Goal: Information Seeking & Learning: Learn about a topic

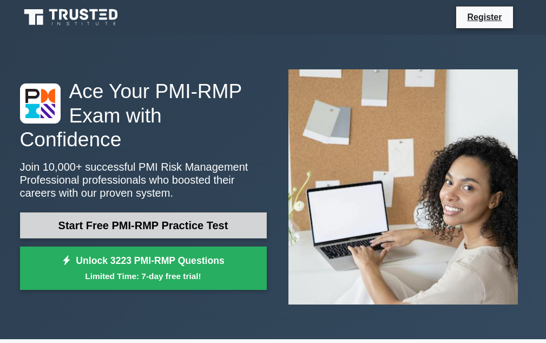
click at [181, 212] on link "Start Free PMI-RMP Practice Test" at bounding box center [143, 225] width 247 height 26
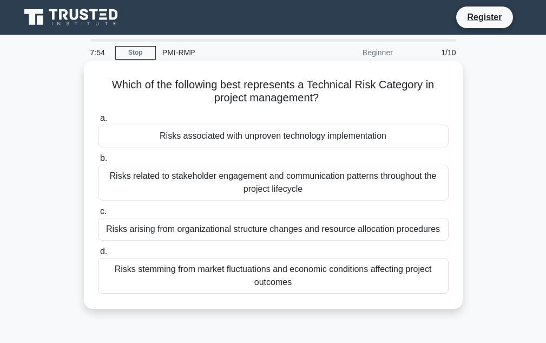
click at [237, 139] on div "Risks associated with unproven technology implementation" at bounding box center [273, 136] width 351 height 23
click at [98, 122] on input "a. Risks associated with unproven technology implementation" at bounding box center [98, 118] width 0 height 7
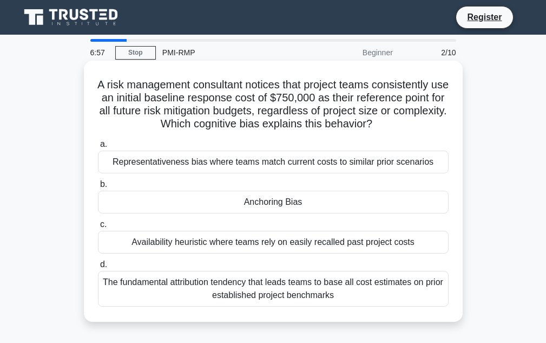
click at [274, 209] on div "Anchoring Bias" at bounding box center [273, 202] width 351 height 23
click at [98, 188] on input "b. Anchoring Bias" at bounding box center [98, 184] width 0 height 7
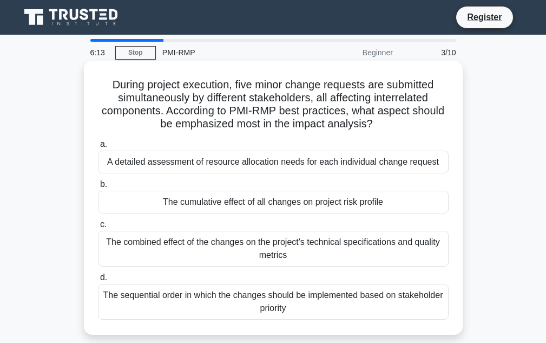
click at [285, 315] on div "The sequential order in which the changes should be implemented based on stakeh…" at bounding box center [273, 302] width 351 height 36
click at [98, 281] on input "d. The sequential order in which the changes should be implemented based on sta…" at bounding box center [98, 277] width 0 height 7
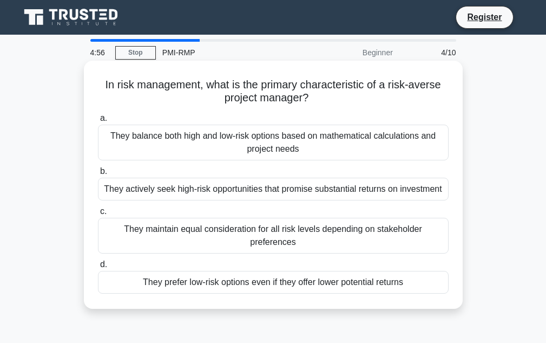
click at [217, 280] on div "They prefer low-risk options even if they offer lower potential returns" at bounding box center [273, 282] width 351 height 23
click at [98, 268] on input "d. They prefer low-risk options even if they offer lower potential returns" at bounding box center [98, 264] width 0 height 7
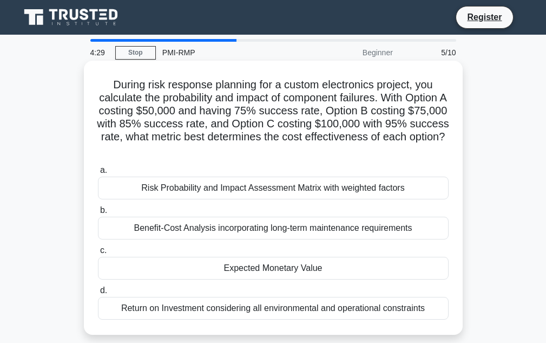
click at [252, 271] on div "Expected Monetary Value" at bounding box center [273, 268] width 351 height 23
click at [98, 254] on input "c. Expected Monetary Value" at bounding box center [98, 250] width 0 height 7
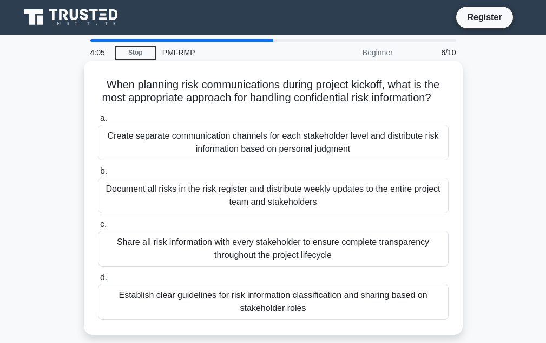
click at [263, 160] on div "Create separate communication channels for each stakeholder level and distribut…" at bounding box center [273, 143] width 351 height 36
click at [98, 122] on input "a. Create separate communication channels for each stakeholder level and distri…" at bounding box center [98, 118] width 0 height 7
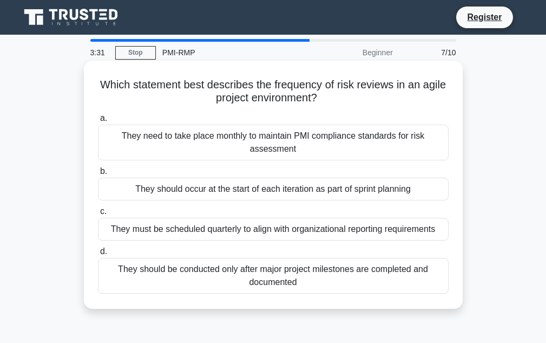
drag, startPoint x: 296, startPoint y: 187, endPoint x: 321, endPoint y: 193, distance: 26.3
click at [296, 187] on div "They should occur at the start of each iteration as part of sprint planning" at bounding box center [273, 189] width 351 height 23
click at [342, 191] on div "They should occur at the start of each iteration as part of sprint planning" at bounding box center [273, 189] width 351 height 23
click at [98, 175] on input "b. They should occur at the start of each iteration as part of sprint planning" at bounding box center [98, 171] width 0 height 7
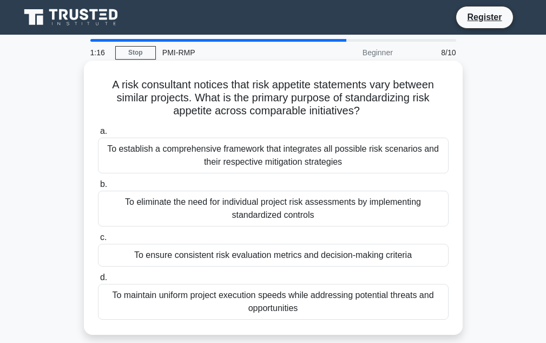
click at [240, 167] on div "To establish a comprehensive framework that integrates all possible risk scenar…" at bounding box center [273, 156] width 351 height 36
click at [98, 135] on input "a. To establish a comprehensive framework that integrates all possible risk sce…" at bounding box center [98, 131] width 0 height 7
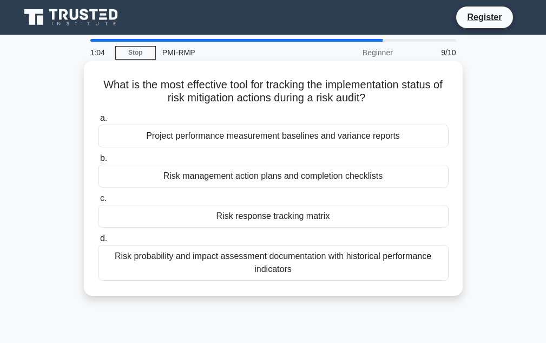
click at [285, 215] on div "Risk response tracking matrix" at bounding box center [273, 216] width 351 height 23
click at [98, 202] on input "c. Risk response tracking matrix" at bounding box center [98, 198] width 0 height 7
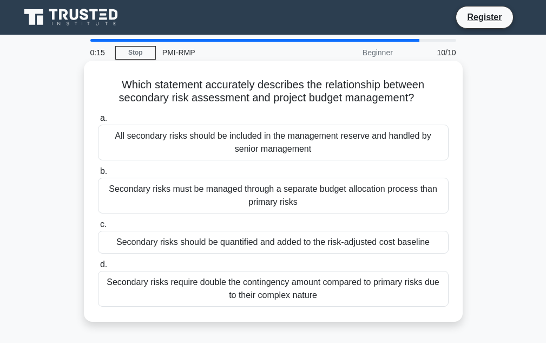
click at [255, 199] on div "Secondary risks must be managed through a separate budget allocation process th…" at bounding box center [273, 196] width 351 height 36
click at [98, 175] on input "b. Secondary risks must be managed through a separate budget allocation process…" at bounding box center [98, 171] width 0 height 7
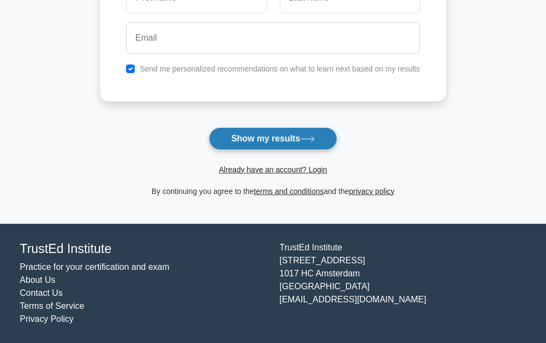
click at [265, 143] on button "Show my results" at bounding box center [273, 138] width 128 height 23
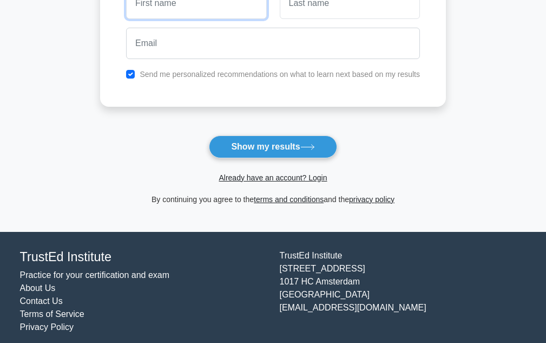
click at [172, 10] on input "text" at bounding box center [196, 3] width 140 height 31
type input "sriram"
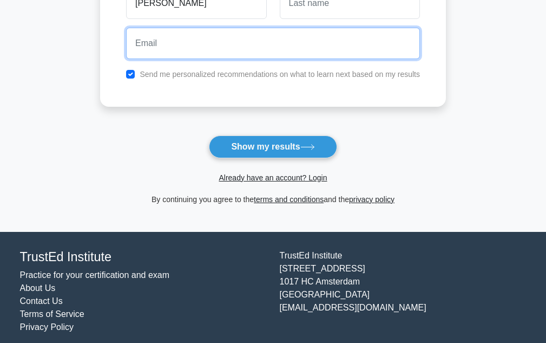
click at [232, 56] on input "email" at bounding box center [273, 43] width 294 height 31
type input "[EMAIL_ADDRESS][DOMAIN_NAME]"
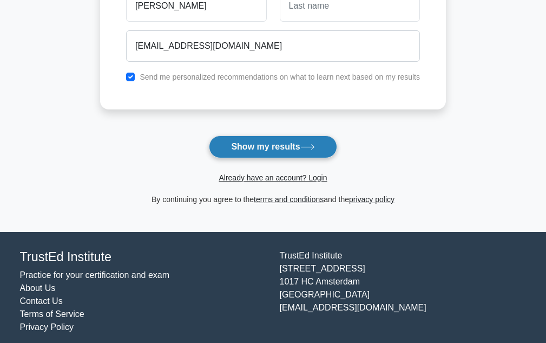
click at [291, 148] on button "Show my results" at bounding box center [273, 146] width 128 height 23
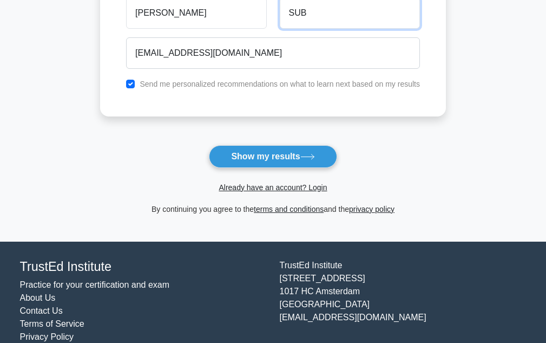
type input "subramanian"
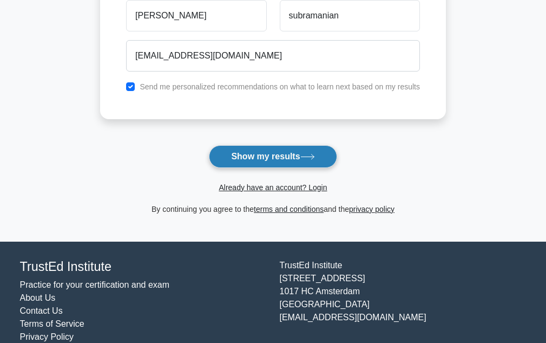
click at [296, 154] on button "Show my results" at bounding box center [273, 156] width 128 height 23
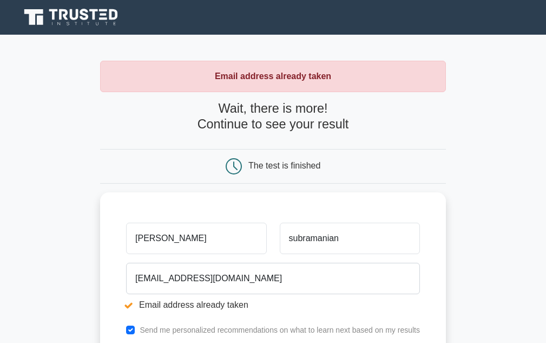
scroll to position [217, 0]
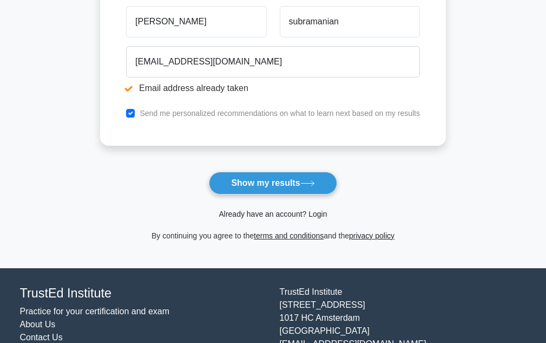
click at [284, 213] on link "Already have an account? Login" at bounding box center [273, 214] width 108 height 9
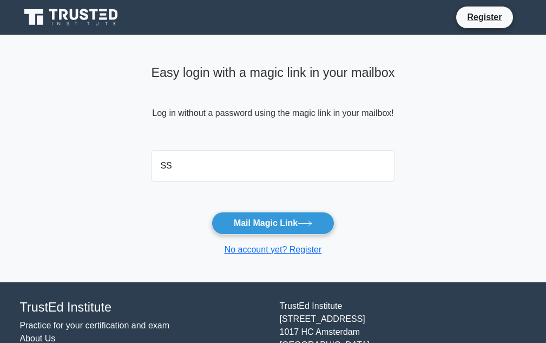
type input "[EMAIL_ADDRESS][DOMAIN_NAME]"
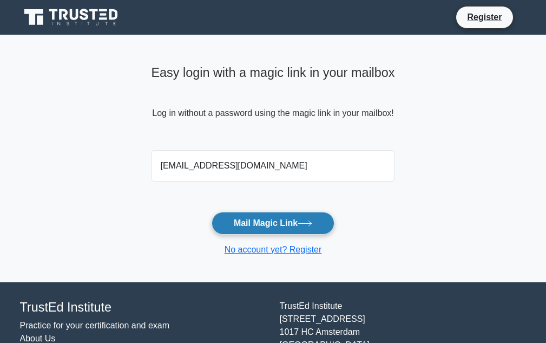
click at [273, 224] on button "Mail Magic Link" at bounding box center [273, 223] width 123 height 23
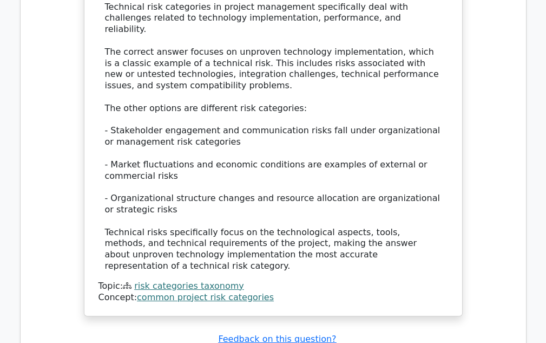
scroll to position [1299, 0]
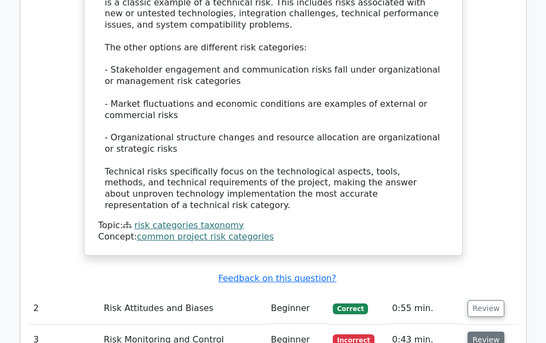
click at [473, 331] on button "Review" at bounding box center [486, 339] width 37 height 17
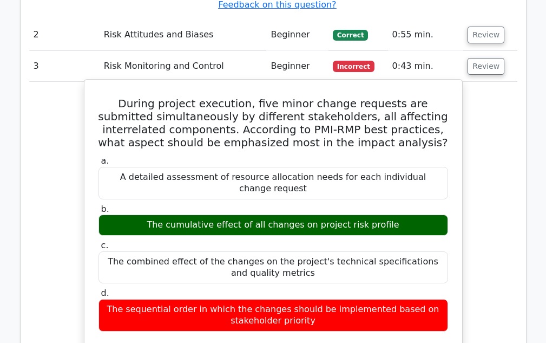
scroll to position [1678, 0]
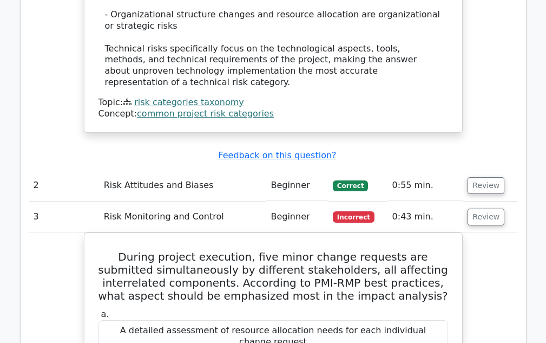
scroll to position [1408, 0]
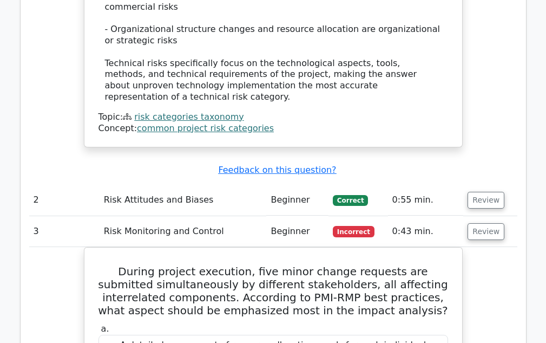
click at [200, 185] on td "Risk Attitudes and Biases" at bounding box center [183, 200] width 167 height 31
click at [186, 185] on td "Risk Attitudes and Biases" at bounding box center [183, 200] width 167 height 31
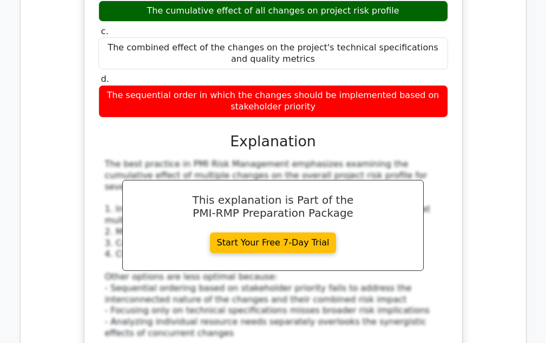
scroll to position [1949, 0]
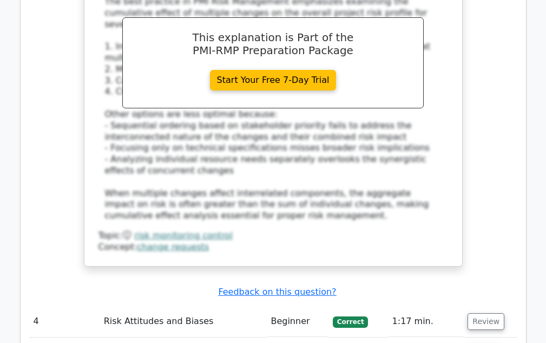
click at [300, 241] on div "Concept: change requests" at bounding box center [274, 246] width 350 height 11
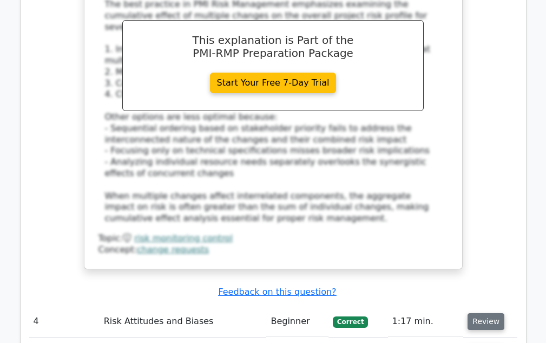
click at [471, 313] on button "Review" at bounding box center [486, 321] width 37 height 17
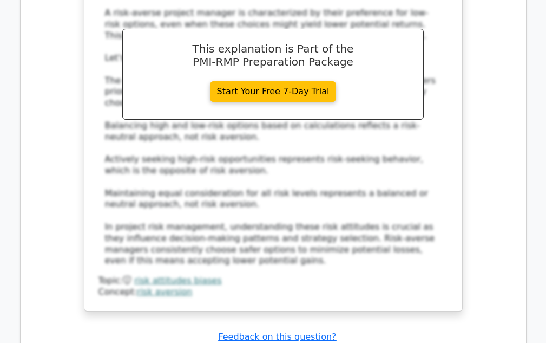
scroll to position [2545, 0]
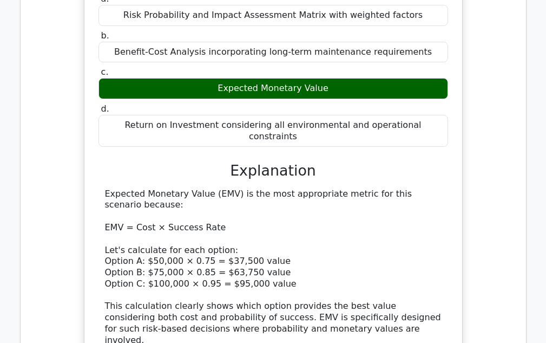
scroll to position [3086, 0]
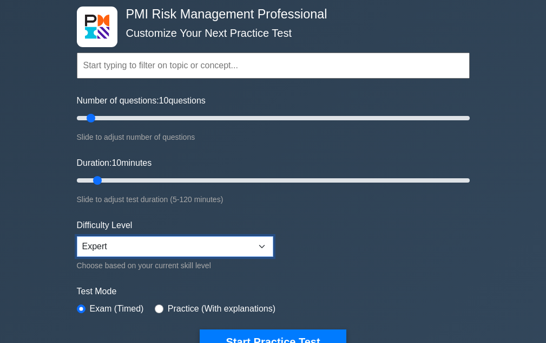
click at [238, 242] on select "Beginner Intermediate Expert" at bounding box center [175, 246] width 197 height 21
click at [77, 236] on select "Beginner Intermediate Expert" at bounding box center [175, 246] width 197 height 21
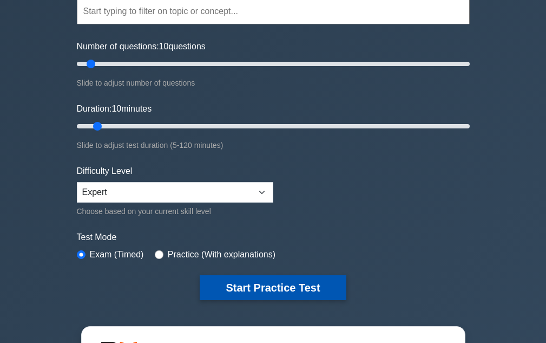
click at [283, 292] on button "Start Practice Test" at bounding box center [273, 287] width 146 height 25
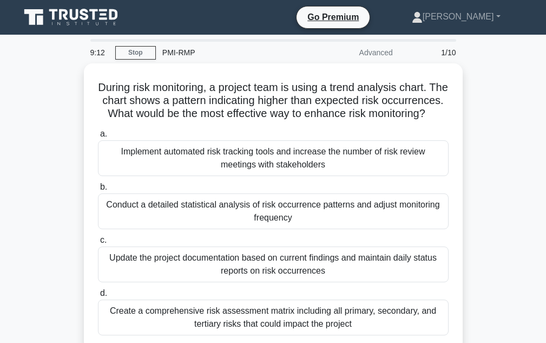
scroll to position [54, 0]
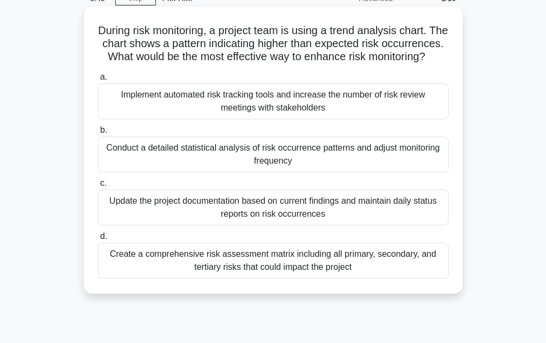
click at [330, 115] on div "Implement automated risk tracking tools and increase the number of risk review …" at bounding box center [273, 101] width 351 height 36
click at [98, 81] on input "a. Implement automated risk tracking tools and increase the number of risk revi…" at bounding box center [98, 77] width 0 height 7
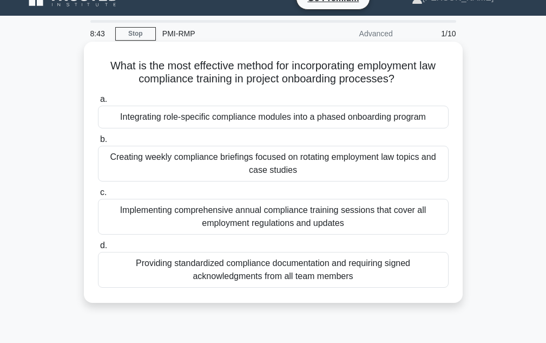
scroll to position [0, 0]
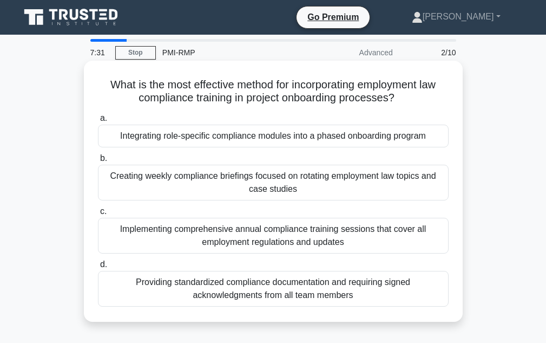
click at [251, 243] on div "Implementing comprehensive annual compliance training sessions that cover all e…" at bounding box center [273, 236] width 351 height 36
click at [98, 215] on input "c. Implementing comprehensive annual compliance training sessions that cover al…" at bounding box center [98, 211] width 0 height 7
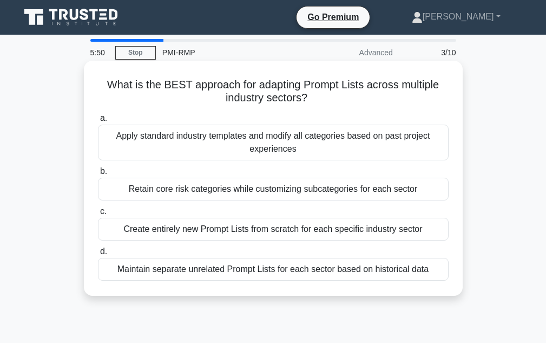
click at [291, 156] on div "Apply standard industry templates and modify all categories based on past proje…" at bounding box center [273, 143] width 351 height 36
click at [98, 122] on input "a. Apply standard industry templates and modify all categories based on past pr…" at bounding box center [98, 118] width 0 height 7
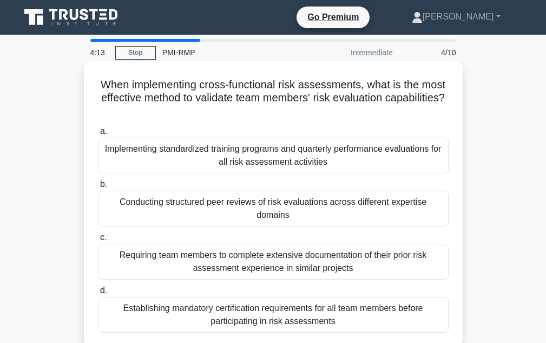
click at [328, 254] on div "Requiring team members to complete extensive documentation of their prior risk …" at bounding box center [273, 262] width 351 height 36
click at [98, 241] on input "c. Requiring team members to complete extensive documentation of their prior ri…" at bounding box center [98, 237] width 0 height 7
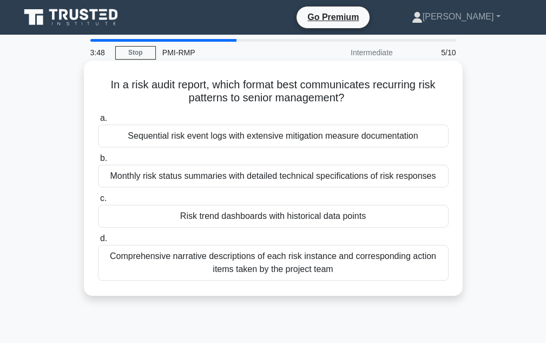
click at [297, 226] on div "Risk trend dashboards with historical data points" at bounding box center [273, 216] width 351 height 23
click at [98, 202] on input "c. Risk trend dashboards with historical data points" at bounding box center [98, 198] width 0 height 7
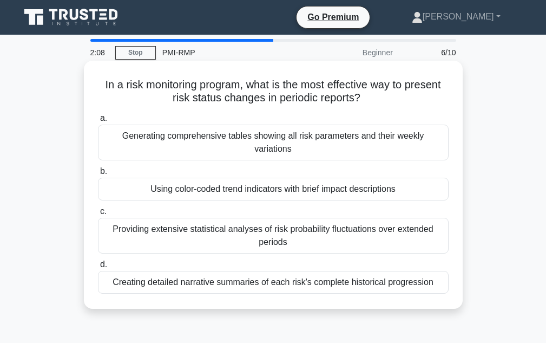
click at [240, 178] on div "Using color-coded trend indicators with brief impact descriptions" at bounding box center [273, 189] width 351 height 23
click at [98, 175] on input "b. Using color-coded trend indicators with brief impact descriptions" at bounding box center [98, 171] width 0 height 7
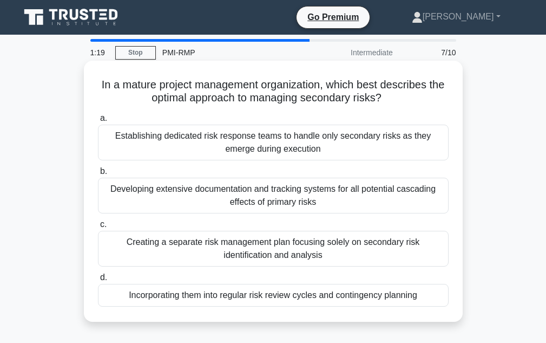
click at [335, 248] on div "Creating a separate risk management plan focusing solely on secondary risk iden…" at bounding box center [273, 249] width 351 height 36
click at [98, 228] on input "c. Creating a separate risk management plan focusing solely on secondary risk i…" at bounding box center [98, 224] width 0 height 7
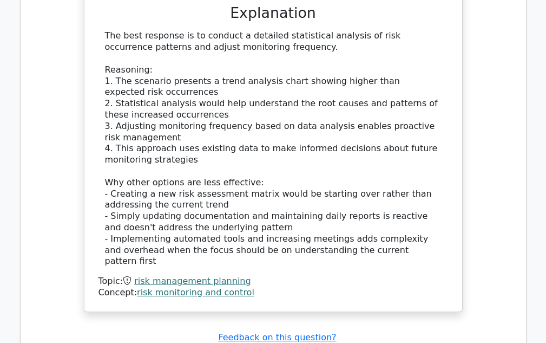
scroll to position [1408, 0]
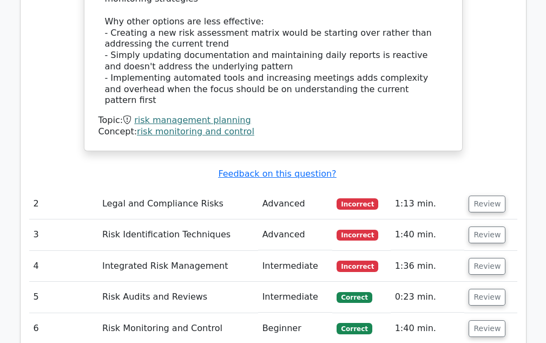
click at [197, 188] on td "Legal and Compliance Risks" at bounding box center [178, 203] width 160 height 31
click at [485, 195] on button "Review" at bounding box center [487, 203] width 37 height 17
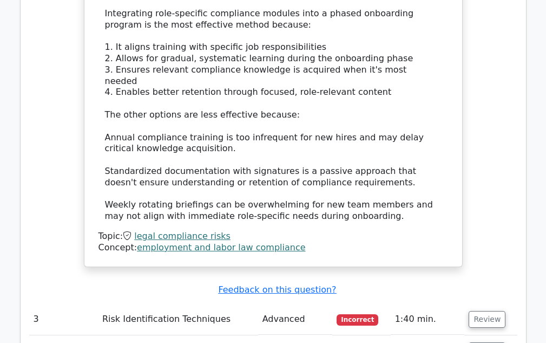
scroll to position [2003, 0]
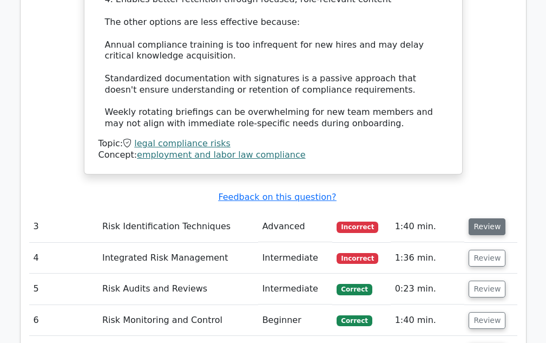
click at [481, 218] on button "Review" at bounding box center [487, 226] width 37 height 17
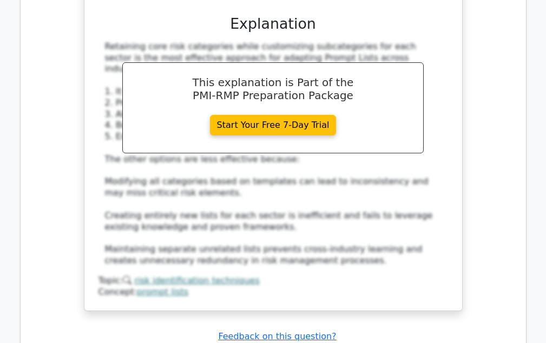
scroll to position [2491, 0]
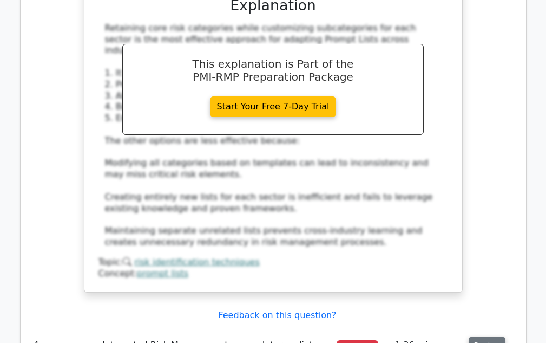
click at [469, 337] on button "Review" at bounding box center [487, 345] width 37 height 17
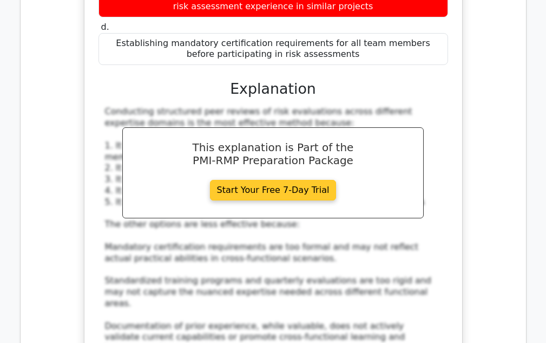
scroll to position [2924, 0]
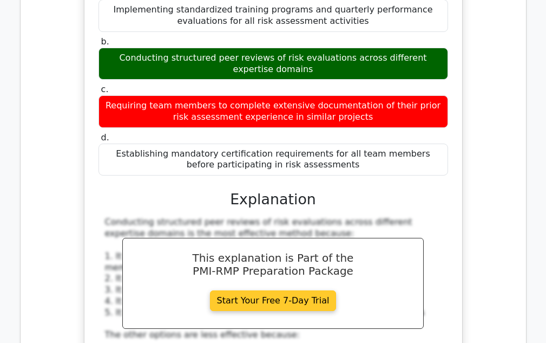
click at [287, 290] on link "Start Your Free 7-Day Trial" at bounding box center [273, 300] width 127 height 21
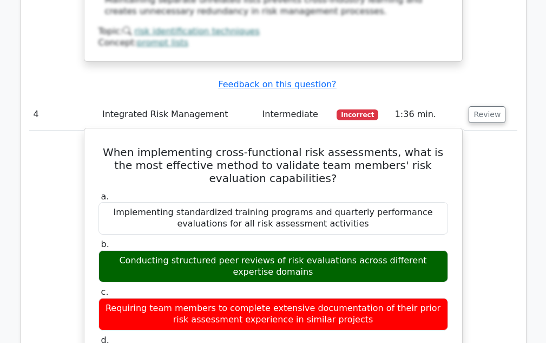
scroll to position [2707, 0]
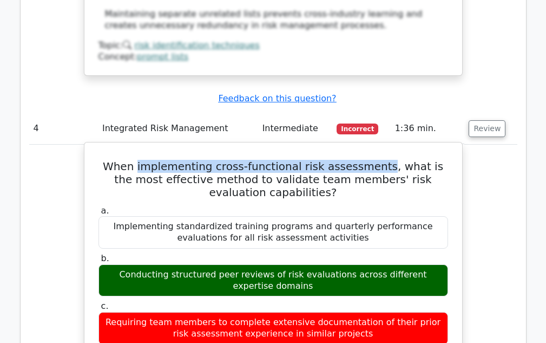
drag, startPoint x: 142, startPoint y: 33, endPoint x: 375, endPoint y: 37, distance: 232.9
click at [375, 160] on h5 "When implementing cross-functional risk assessments, what is the most effective…" at bounding box center [273, 179] width 352 height 39
copy h5 "implementing cross-functional risk assessments"
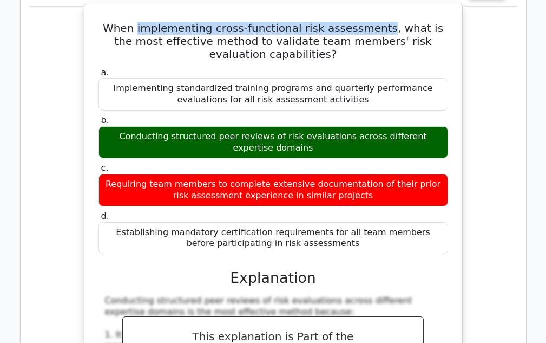
scroll to position [2870, 0]
